Goal: Information Seeking & Learning: Learn about a topic

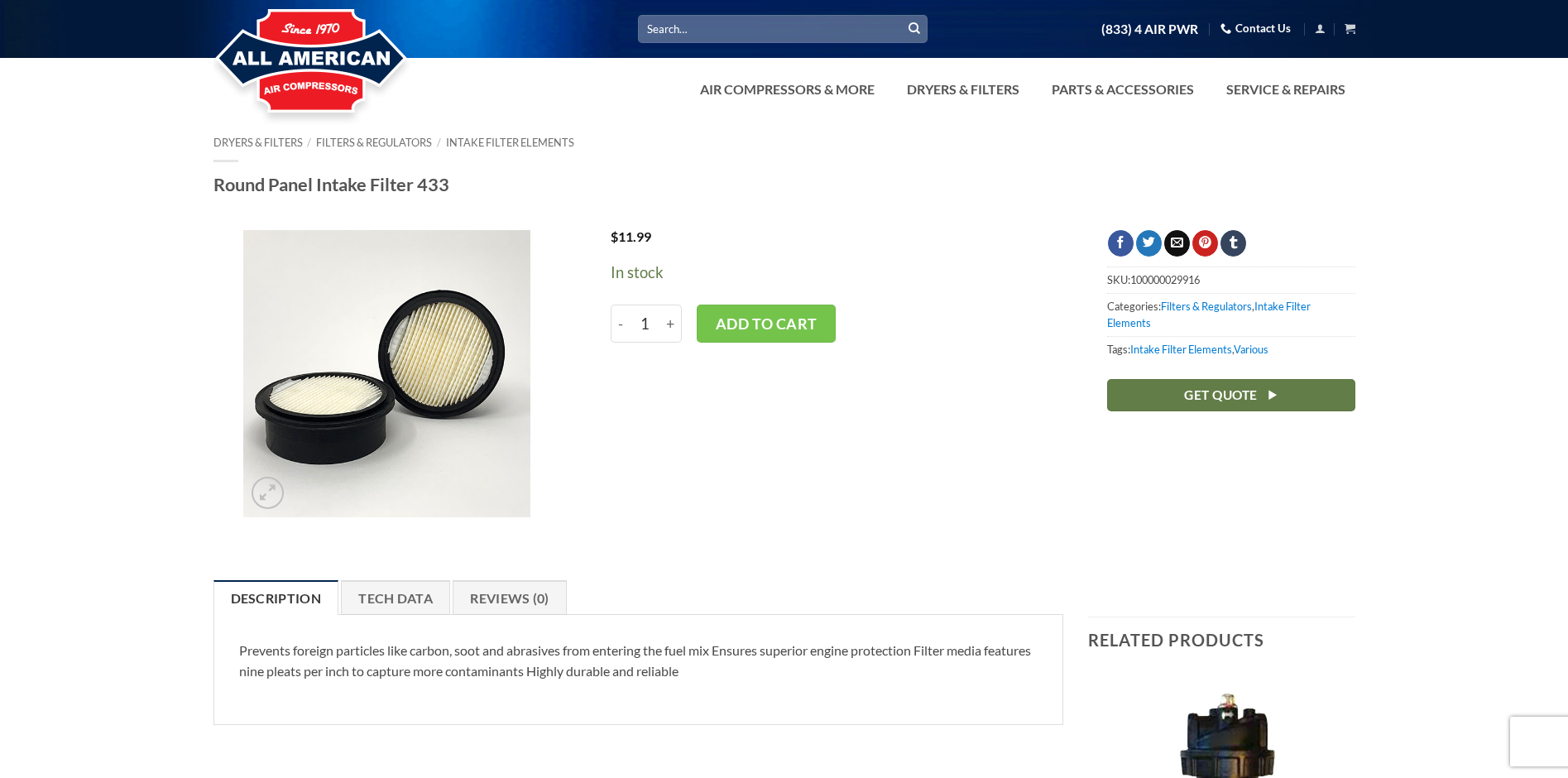
scroll to position [83, 0]
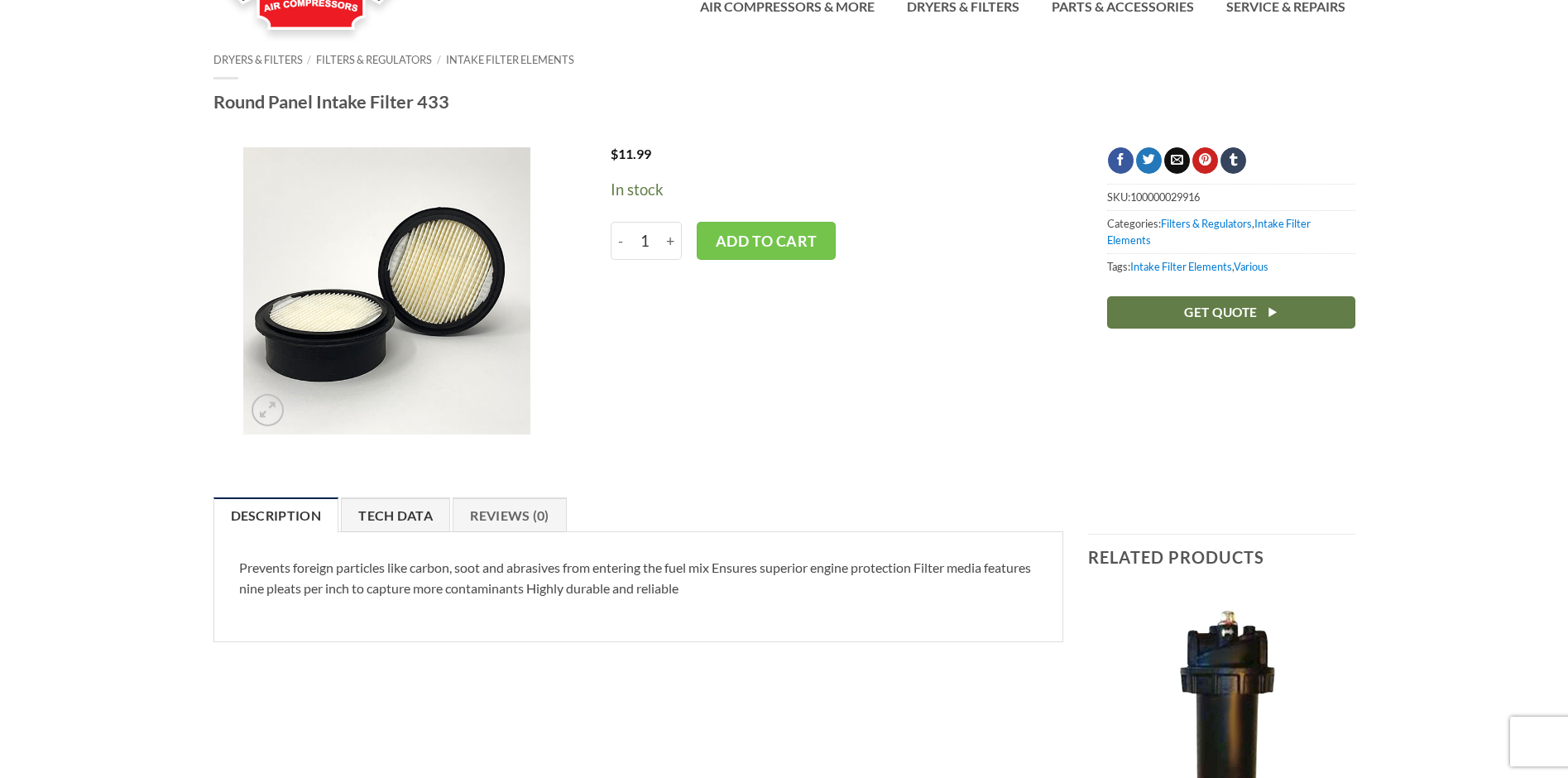
click at [419, 515] on link "Tech Data" at bounding box center [395, 514] width 109 height 35
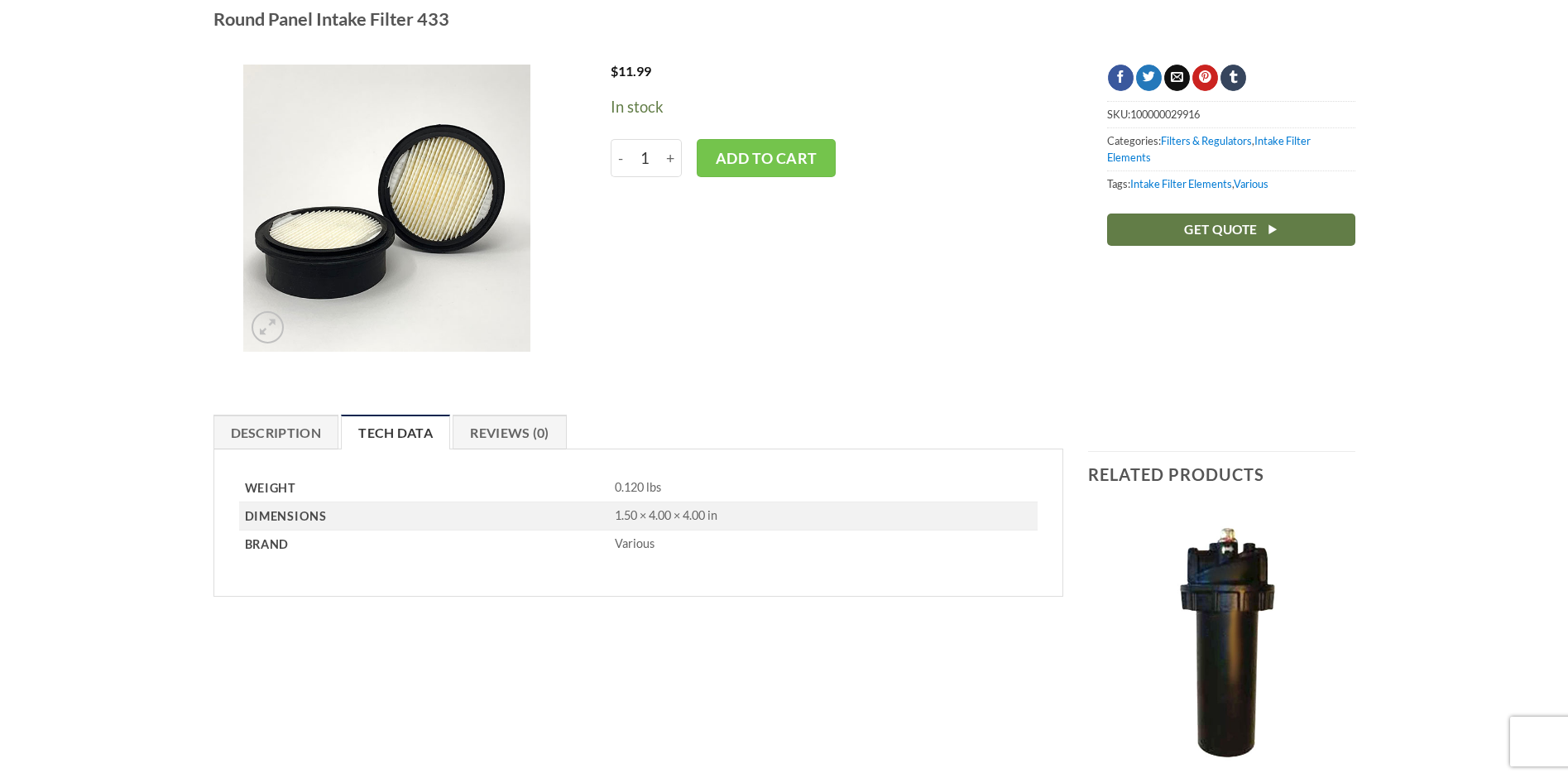
scroll to position [0, 0]
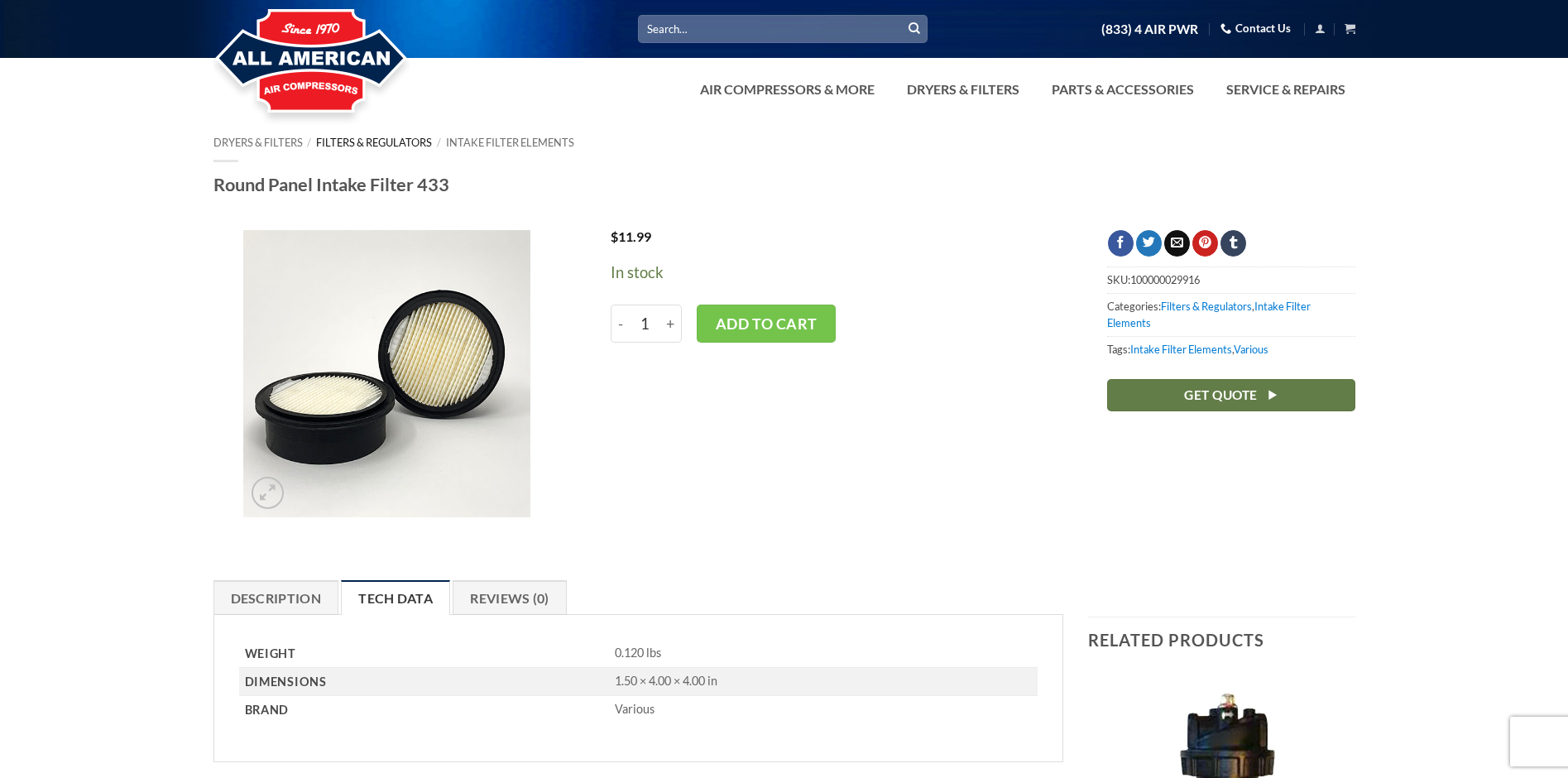
click at [406, 142] on link "Filters & Regulators" at bounding box center [374, 142] width 116 height 13
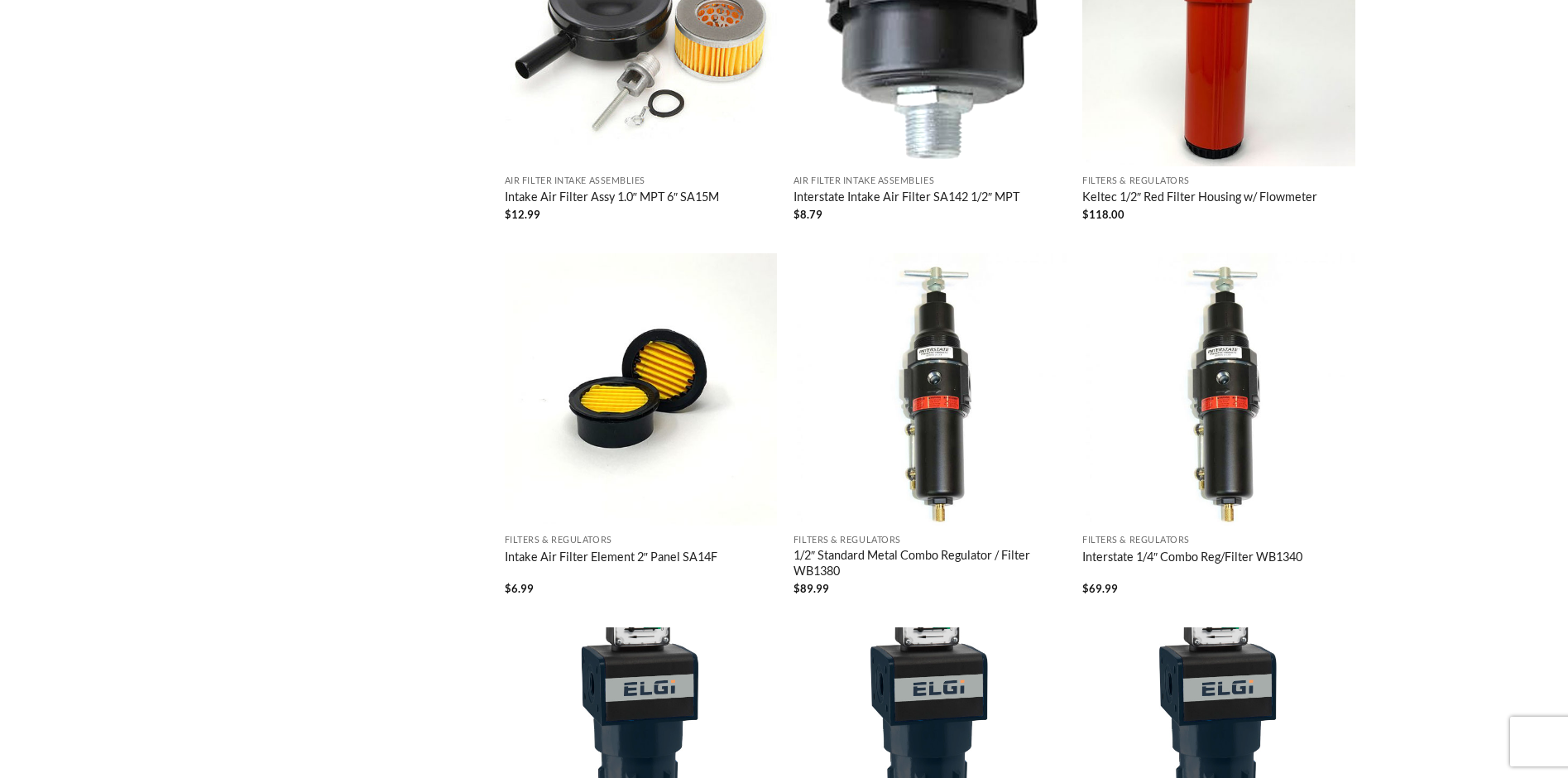
scroll to position [2318, 0]
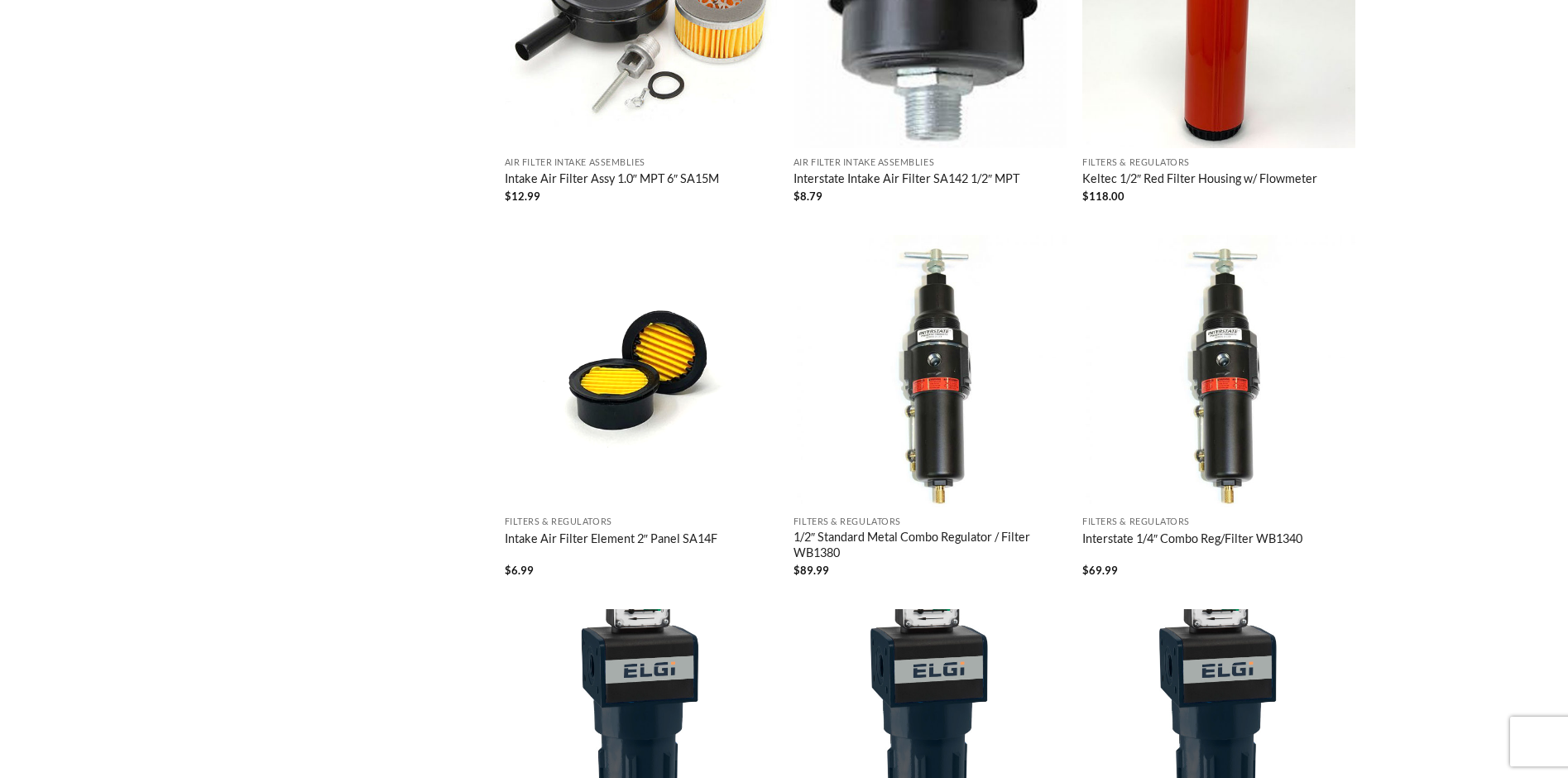
click at [618, 409] on img at bounding box center [641, 371] width 273 height 273
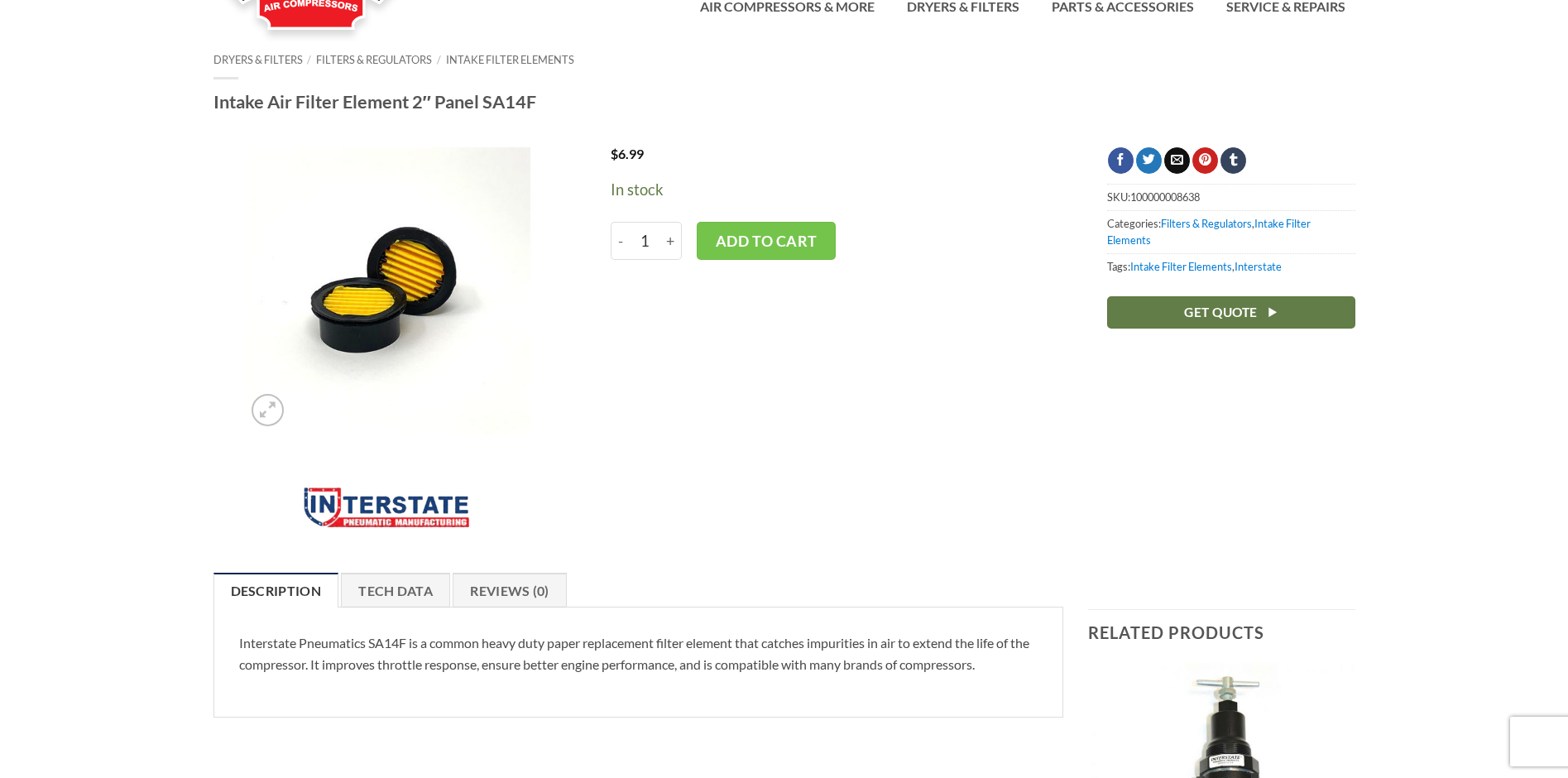
scroll to position [166, 0]
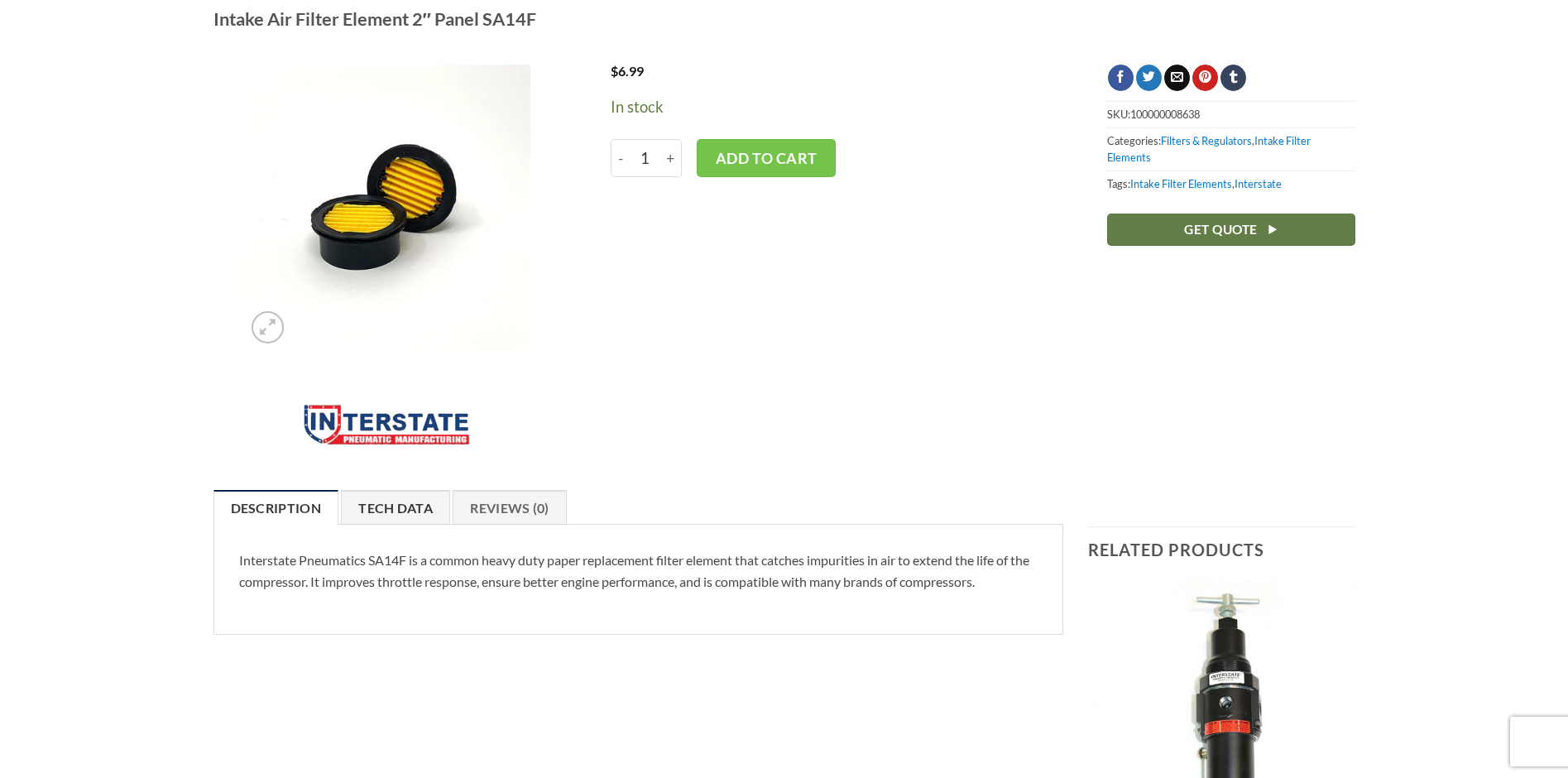
click at [411, 511] on link "Tech Data" at bounding box center [395, 507] width 109 height 35
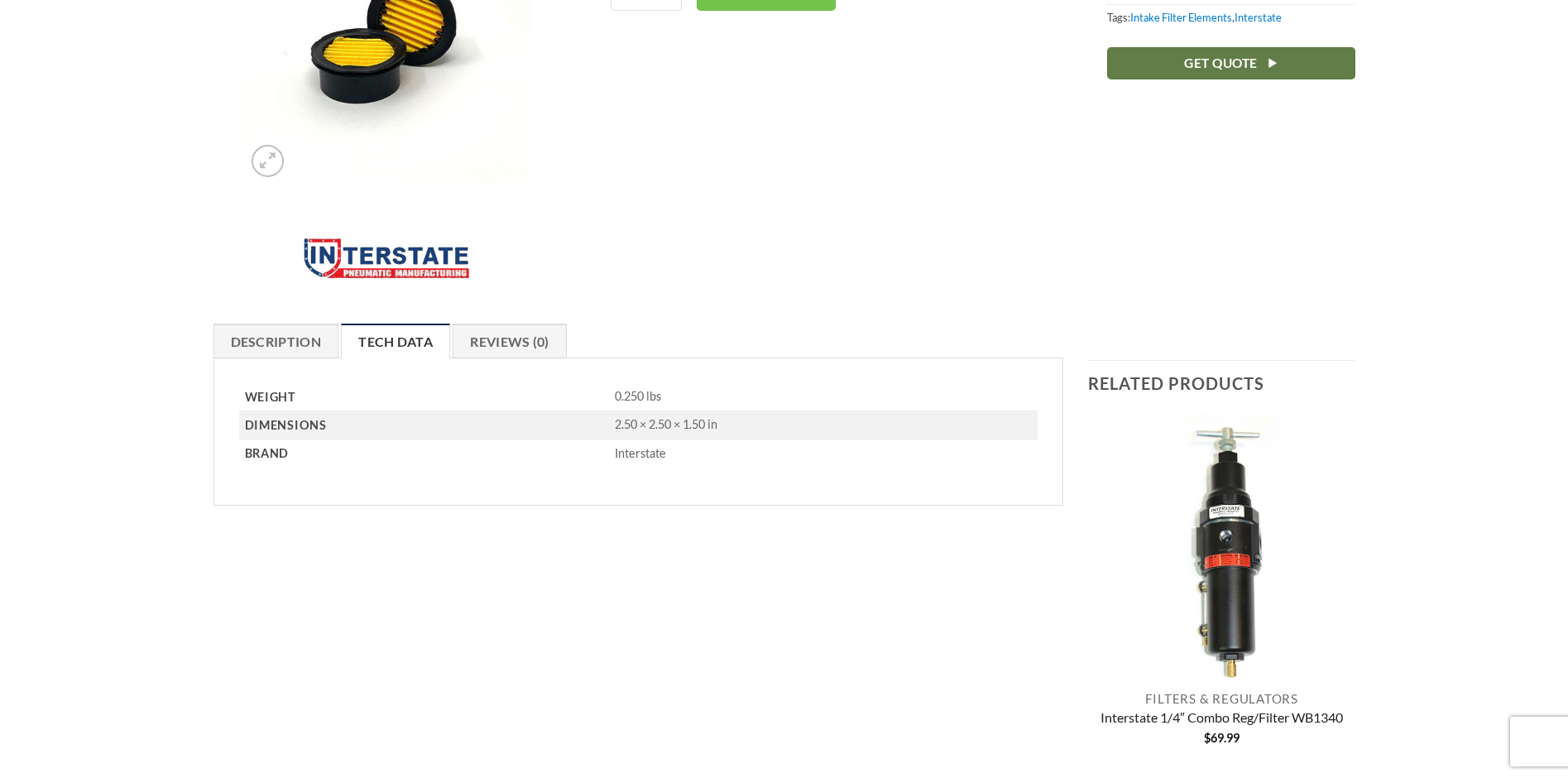
scroll to position [248, 0]
